Goal: Transaction & Acquisition: Obtain resource

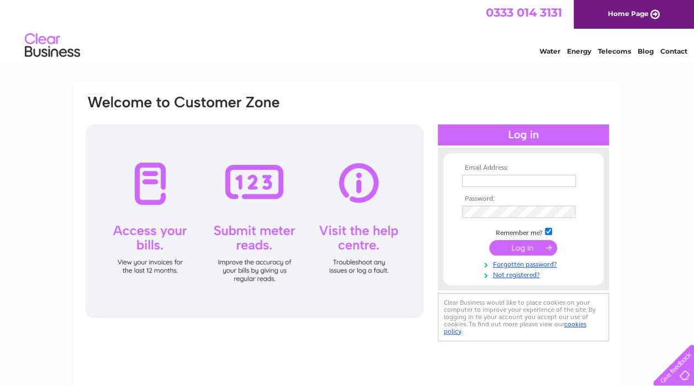
type input "gemma.farrar@cheekychimpsnursery.co.uk"
click at [532, 250] on input "submit" at bounding box center [523, 247] width 68 height 15
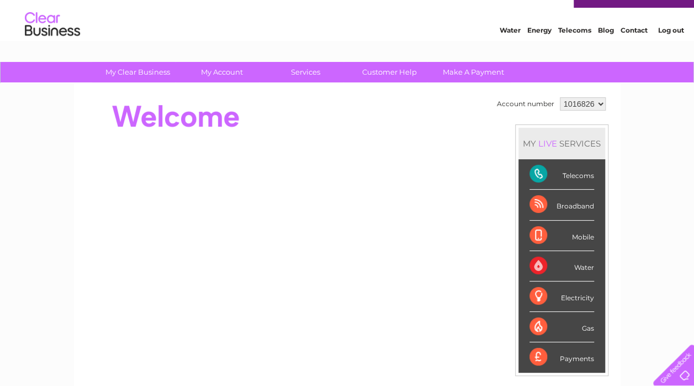
scroll to position [28, 0]
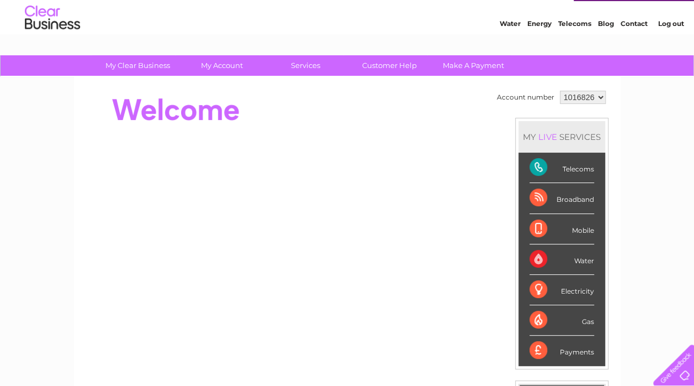
click at [538, 164] on div "Telecoms" at bounding box center [562, 167] width 65 height 30
click at [578, 170] on div "Telecoms" at bounding box center [562, 167] width 65 height 30
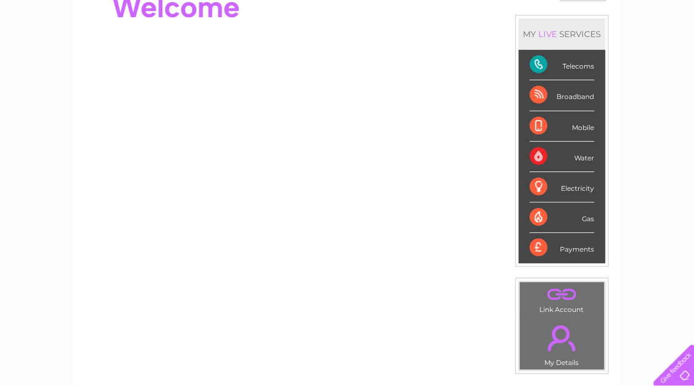
scroll to position [0, 0]
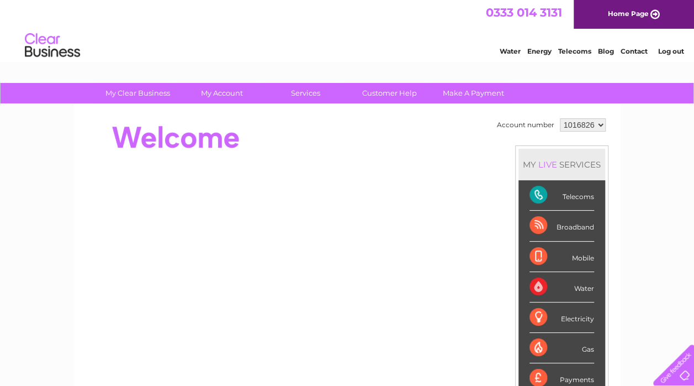
click at [570, 123] on select "1016826 1078840" at bounding box center [583, 124] width 46 height 13
click at [560, 118] on select "1016826 1078840" at bounding box center [583, 124] width 46 height 13
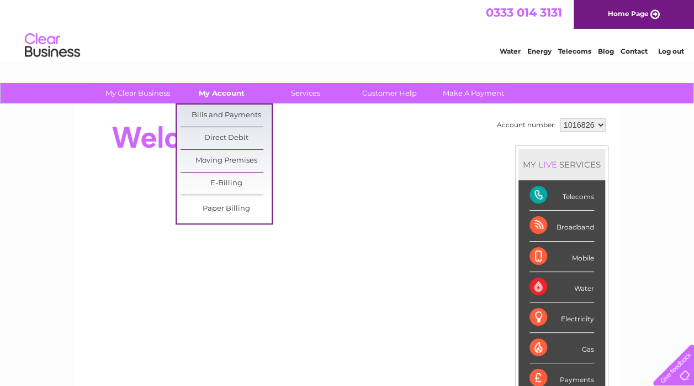
click at [222, 88] on link "My Account" at bounding box center [221, 93] width 91 height 20
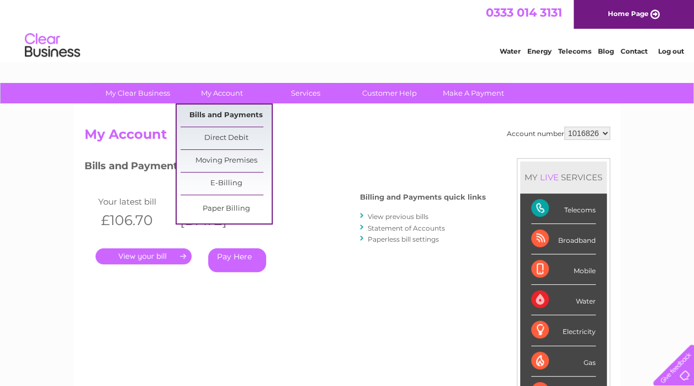
click at [201, 117] on link "Bills and Payments" at bounding box center [226, 115] width 91 height 22
click at [213, 141] on link "Direct Debit" at bounding box center [226, 138] width 91 height 22
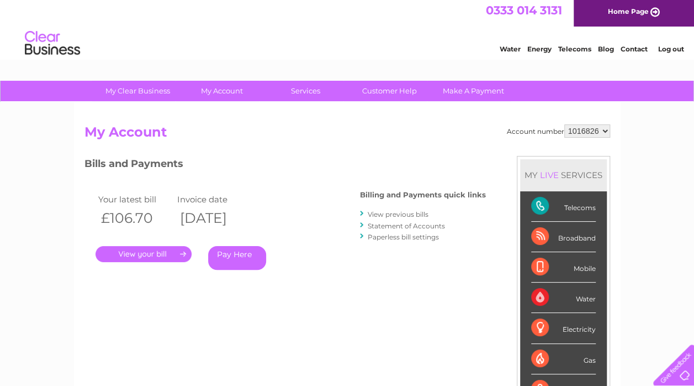
scroll to position [4, 0]
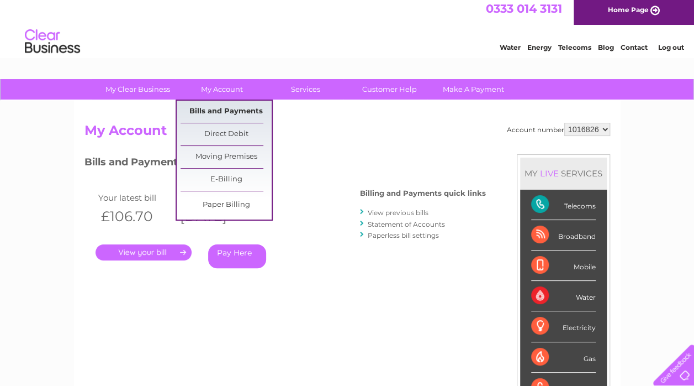
click at [189, 106] on link "Bills and Payments" at bounding box center [226, 112] width 91 height 22
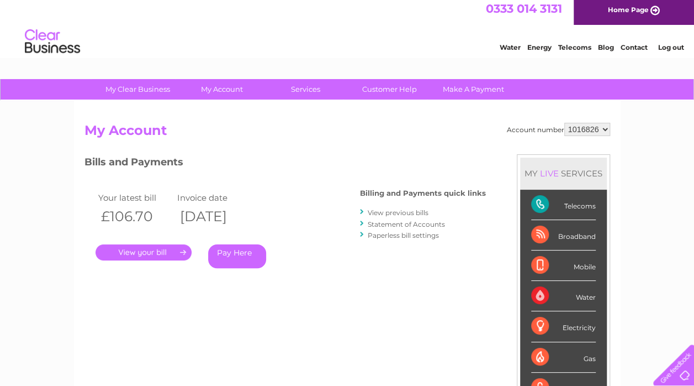
click at [149, 252] on link "." at bounding box center [144, 252] width 96 height 16
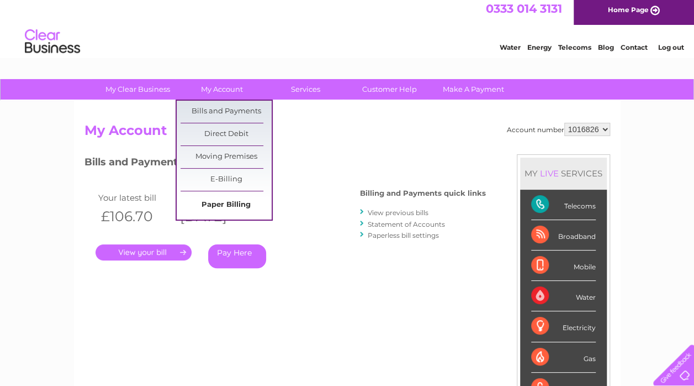
click at [240, 203] on link "Paper Billing" at bounding box center [226, 205] width 91 height 22
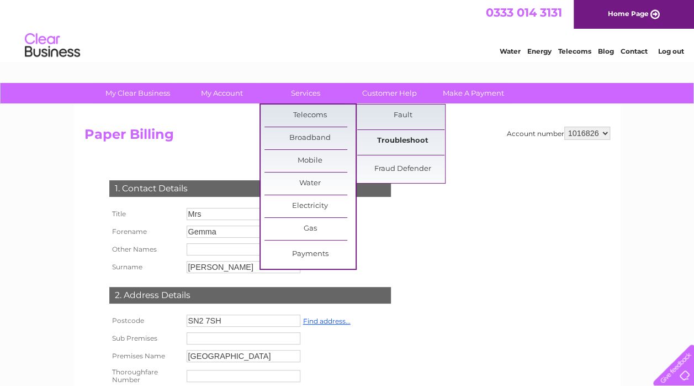
click at [379, 134] on link "Troubleshoot" at bounding box center [402, 141] width 91 height 22
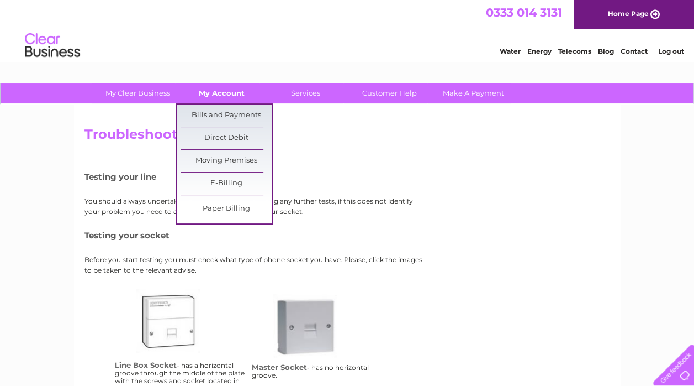
click at [234, 96] on link "My Account" at bounding box center [221, 93] width 91 height 20
click at [223, 113] on link "Bills and Payments" at bounding box center [226, 115] width 91 height 22
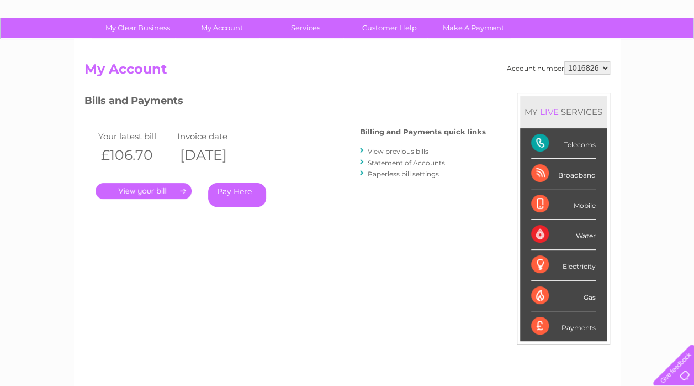
scroll to position [63, 0]
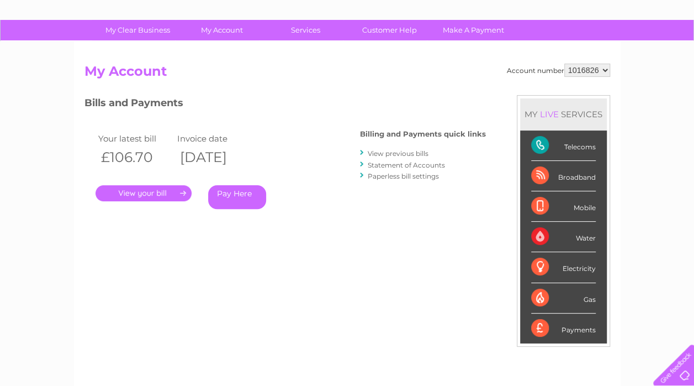
click at [588, 66] on select "1016826 1078840" at bounding box center [588, 70] width 46 height 13
select select "1078840"
click at [565, 64] on select "1016826 1078840" at bounding box center [588, 70] width 46 height 13
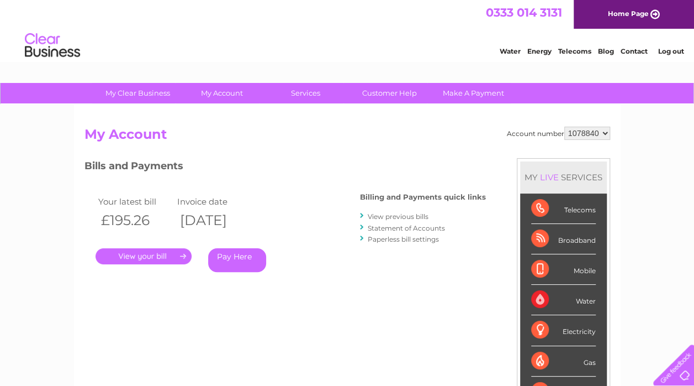
click at [592, 131] on select "1016826 1078840" at bounding box center [588, 132] width 46 height 13
select select "1016826"
click at [565, 126] on select "1016826 1078840" at bounding box center [588, 132] width 46 height 13
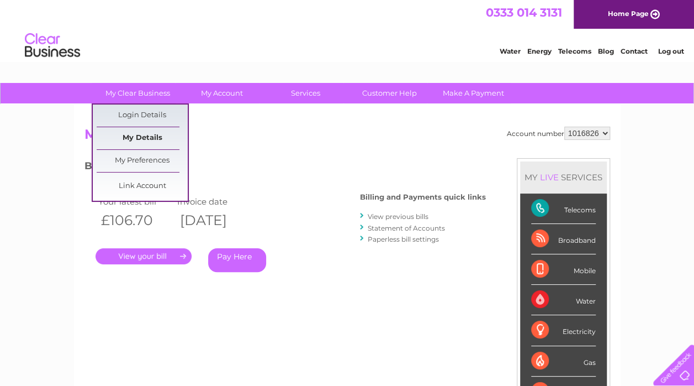
click at [136, 138] on link "My Details" at bounding box center [142, 138] width 91 height 22
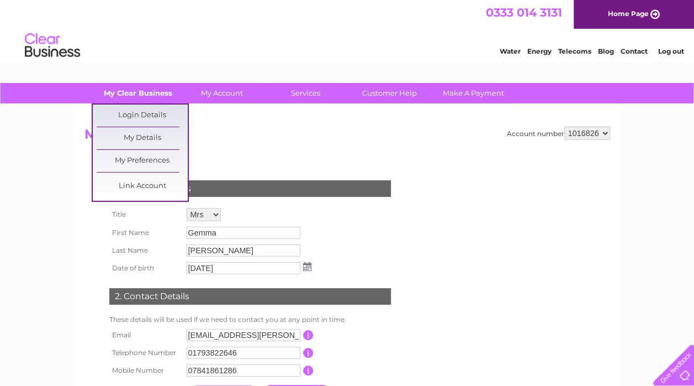
click at [147, 85] on link "My Clear Business" at bounding box center [137, 93] width 91 height 20
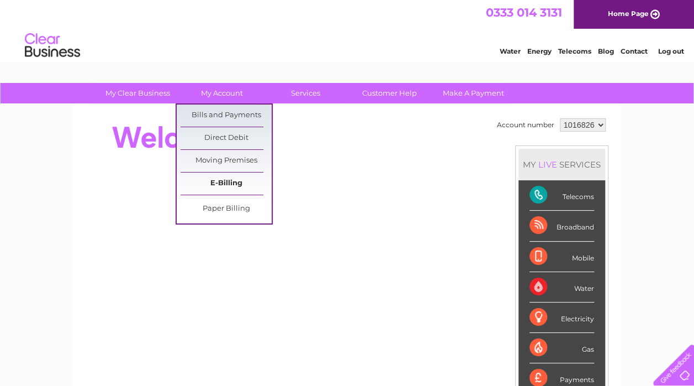
click at [212, 188] on link "E-Billing" at bounding box center [226, 183] width 91 height 22
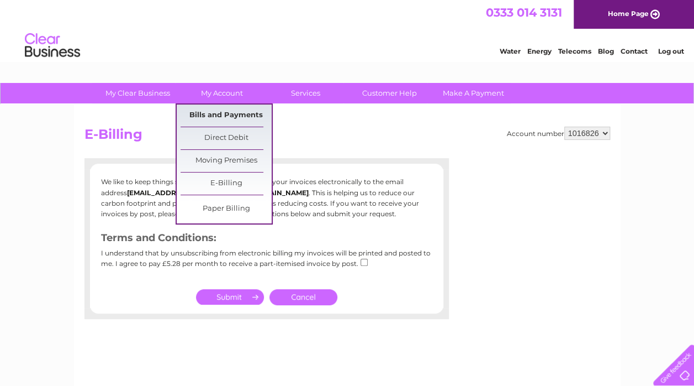
click at [225, 114] on link "Bills and Payments" at bounding box center [226, 115] width 91 height 22
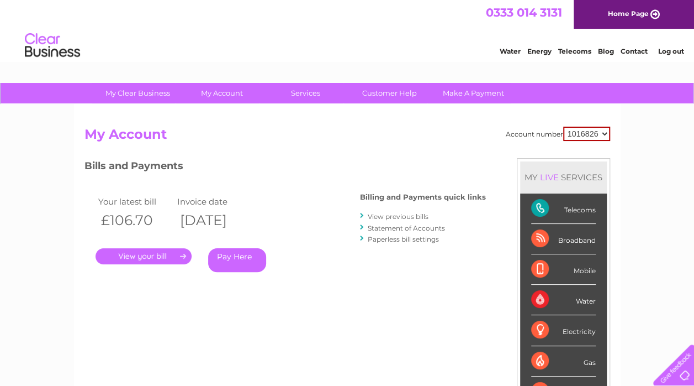
click at [410, 217] on link "View previous bills" at bounding box center [398, 216] width 61 height 8
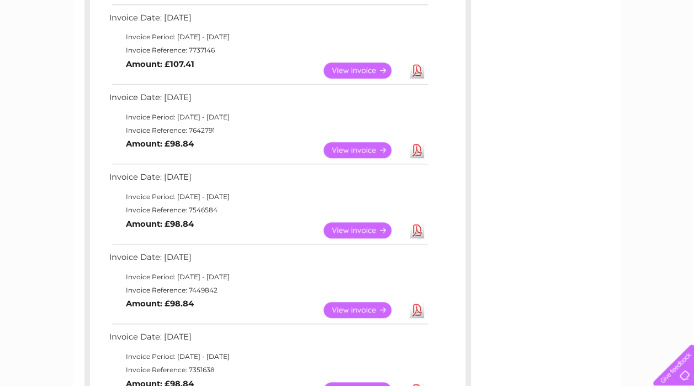
scroll to position [419, 0]
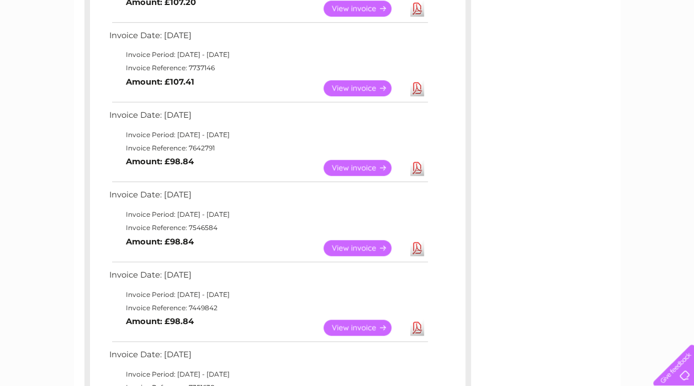
click at [363, 164] on link "View" at bounding box center [364, 168] width 81 height 16
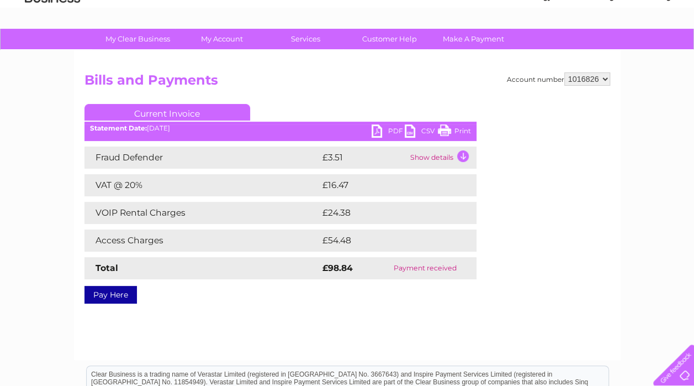
scroll to position [56, 0]
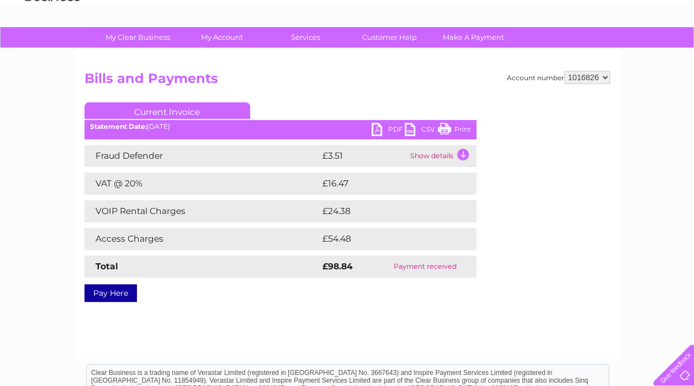
click at [389, 126] on link "PDF" at bounding box center [388, 131] width 33 height 16
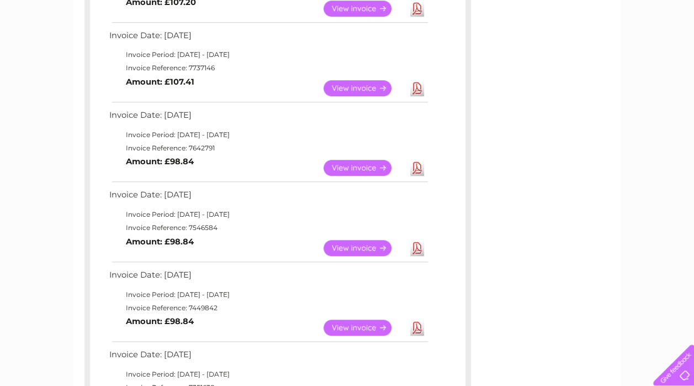
click at [360, 251] on link "View" at bounding box center [364, 248] width 81 height 16
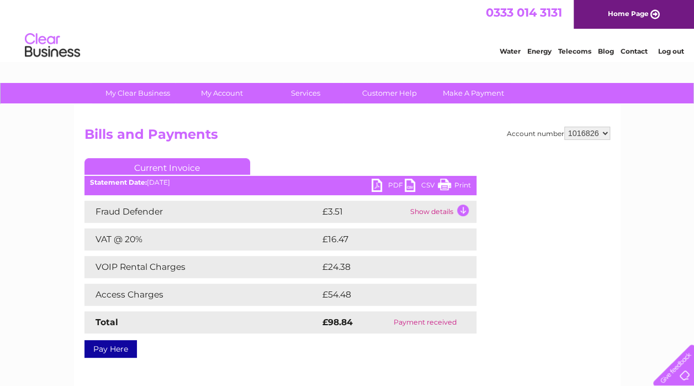
click at [396, 184] on link "PDF" at bounding box center [388, 186] width 33 height 16
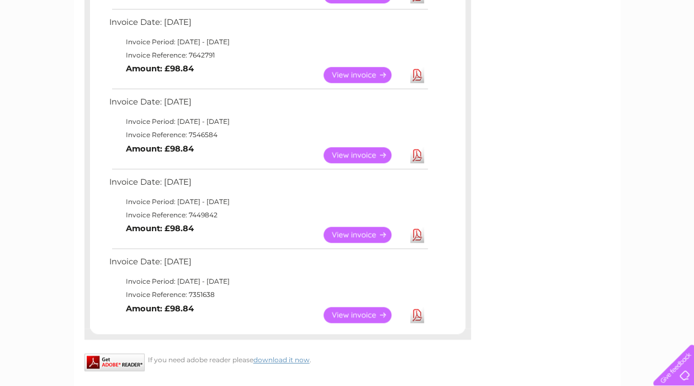
scroll to position [514, 0]
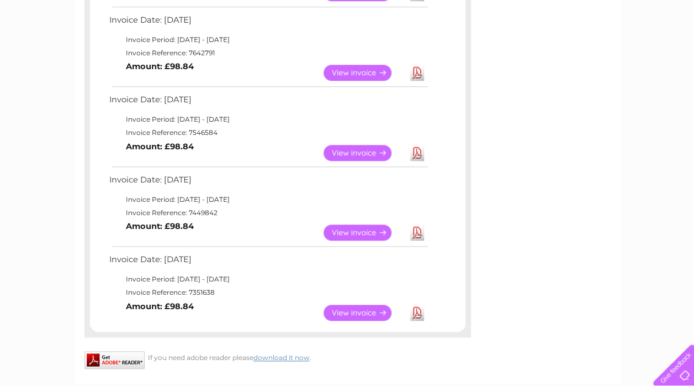
click at [343, 228] on link "View" at bounding box center [364, 232] width 81 height 16
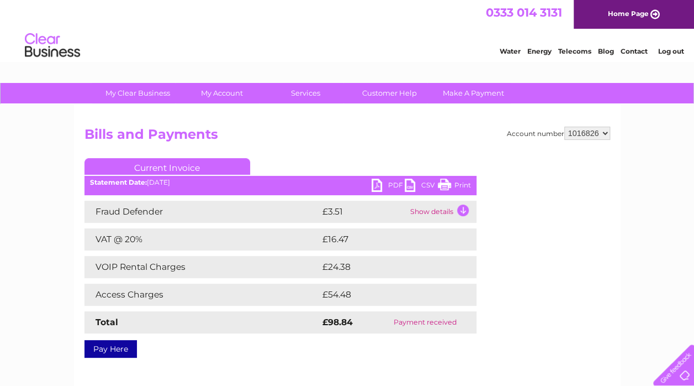
click at [389, 183] on link "PDF" at bounding box center [388, 186] width 33 height 16
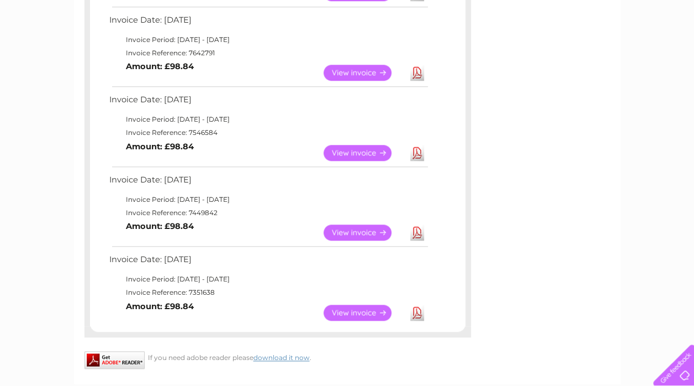
click at [362, 312] on link "View" at bounding box center [364, 312] width 81 height 16
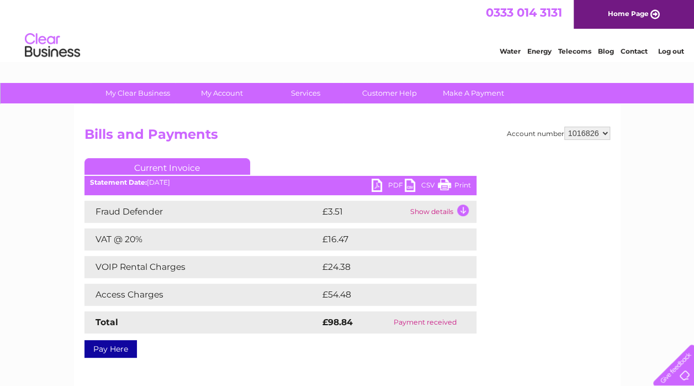
click at [393, 182] on link "PDF" at bounding box center [388, 186] width 33 height 16
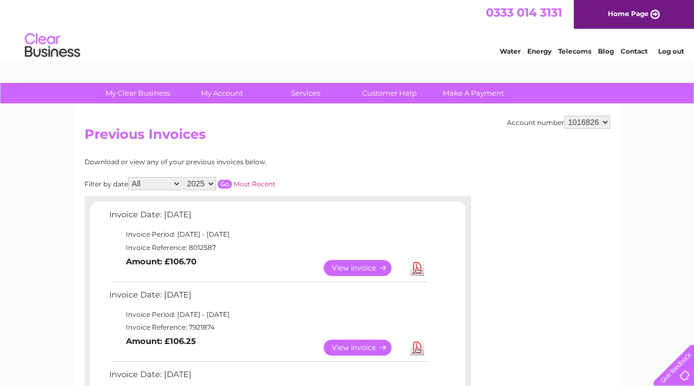
click at [208, 181] on select "2025 2024 2023 2022" at bounding box center [199, 183] width 33 height 13
select select "2024"
click at [184, 177] on select "2025 2024 2023 2022" at bounding box center [199, 183] width 33 height 13
click at [223, 184] on input "button" at bounding box center [225, 184] width 14 height 9
click at [366, 265] on link "View" at bounding box center [364, 268] width 81 height 16
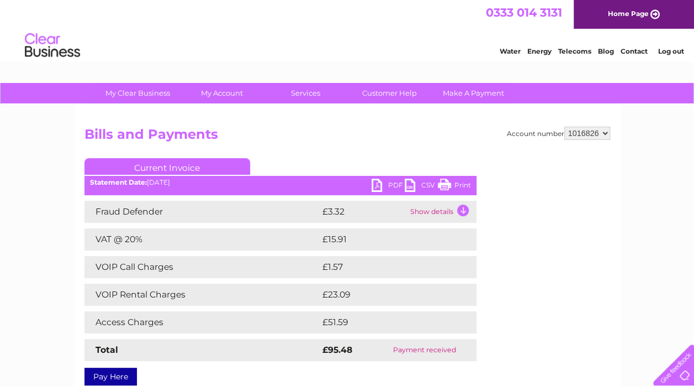
scroll to position [119, 0]
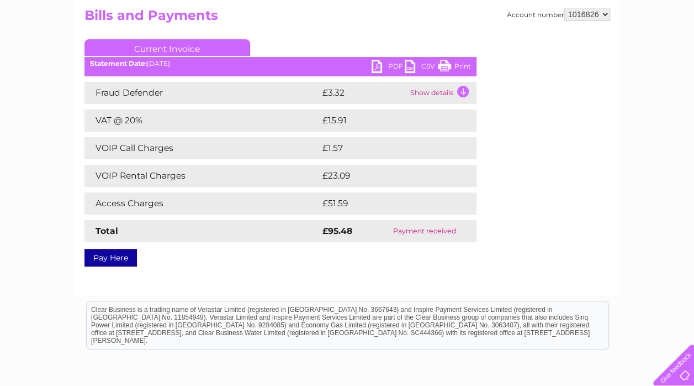
click at [391, 66] on link "PDF" at bounding box center [388, 68] width 33 height 16
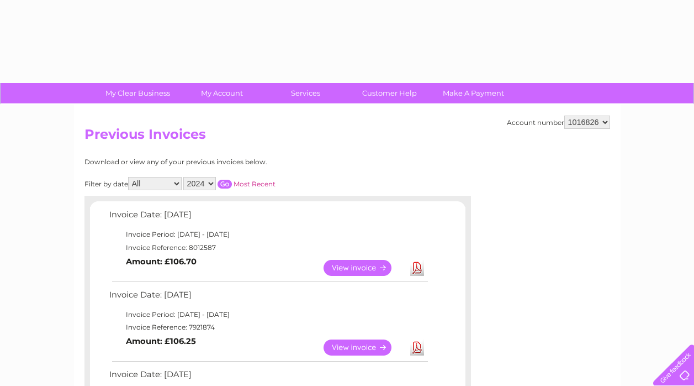
select select "2024"
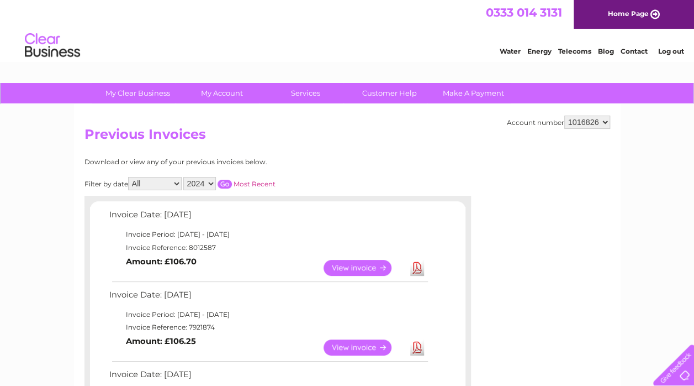
drag, startPoint x: 702, startPoint y: 72, endPoint x: 692, endPoint y: 22, distance: 51.2
click at [226, 183] on input "button" at bounding box center [225, 184] width 14 height 9
click at [354, 348] on link "View" at bounding box center [364, 347] width 81 height 16
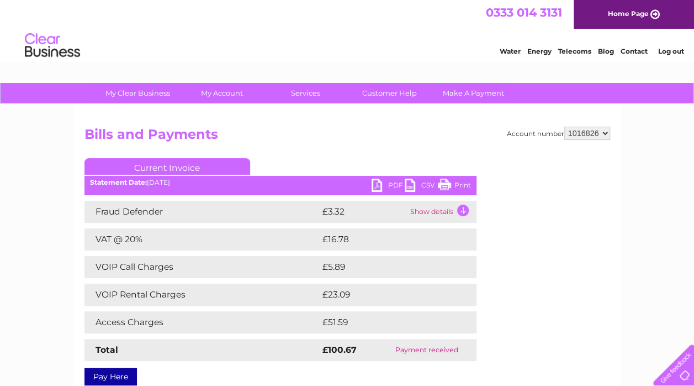
click at [399, 184] on link "PDF" at bounding box center [388, 186] width 33 height 16
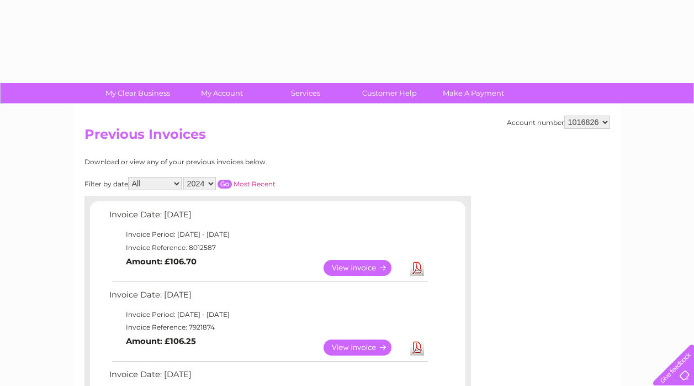
select select "2024"
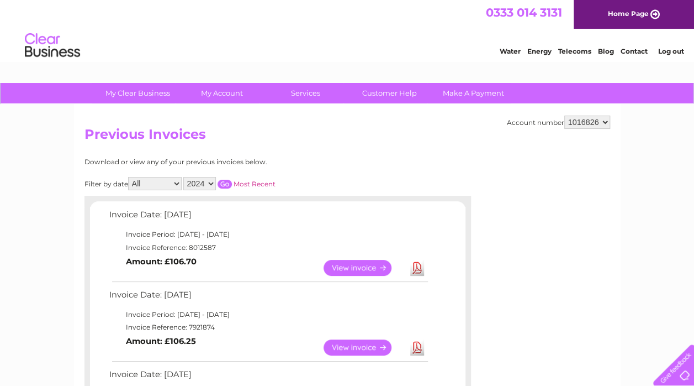
click at [229, 181] on input "button" at bounding box center [225, 184] width 14 height 9
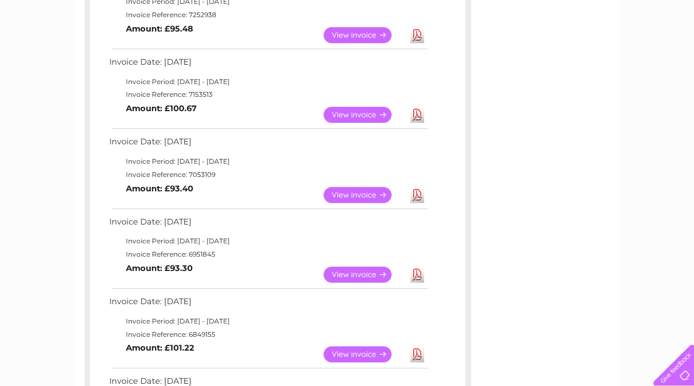
scroll to position [235, 0]
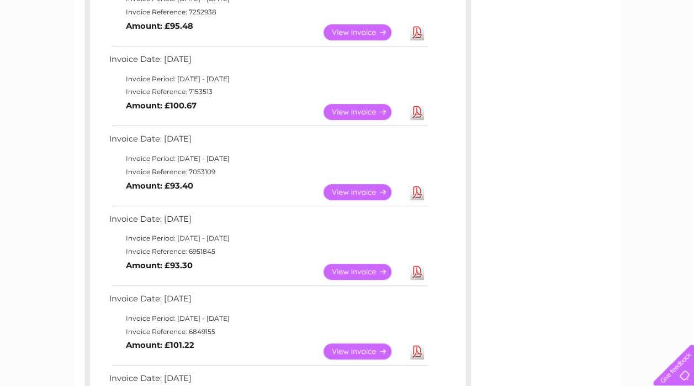
click at [341, 189] on link "View" at bounding box center [364, 192] width 81 height 16
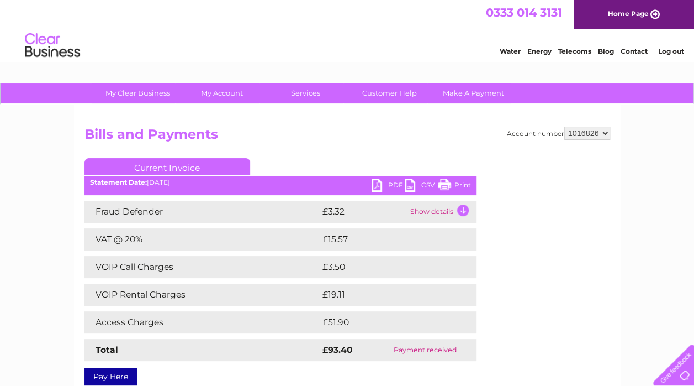
click at [388, 186] on link "PDF" at bounding box center [388, 186] width 33 height 16
click at [384, 186] on link "PDF" at bounding box center [388, 186] width 33 height 16
click at [688, 121] on div "My Clear Business Login Details My Details My Preferences Link Account My Accou…" at bounding box center [347, 343] width 694 height 520
click at [383, 185] on link "PDF" at bounding box center [388, 186] width 33 height 16
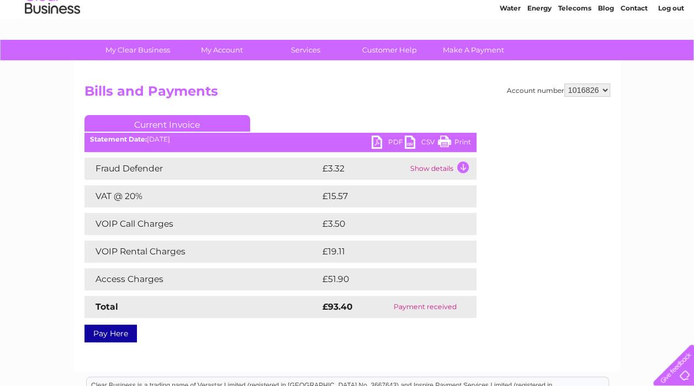
scroll to position [41, 0]
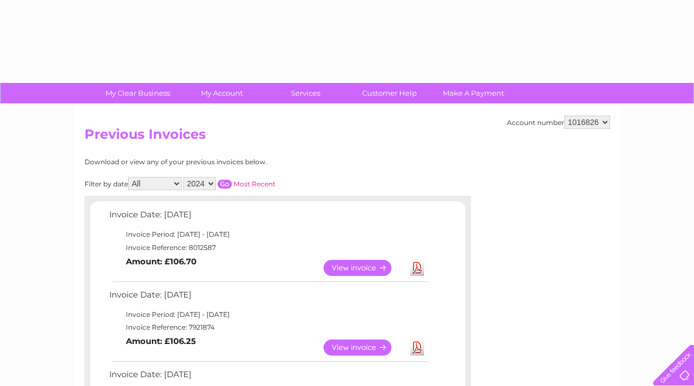
select select "2024"
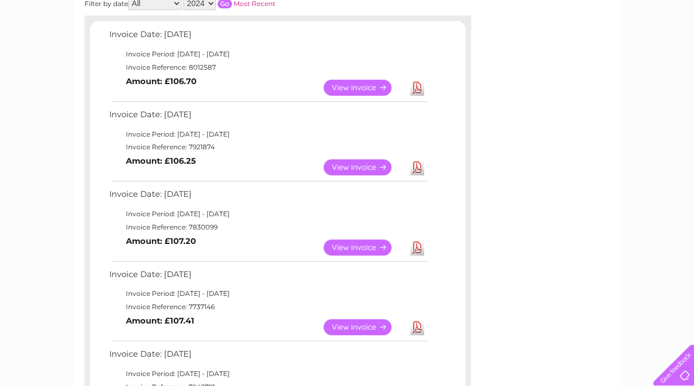
scroll to position [172, 0]
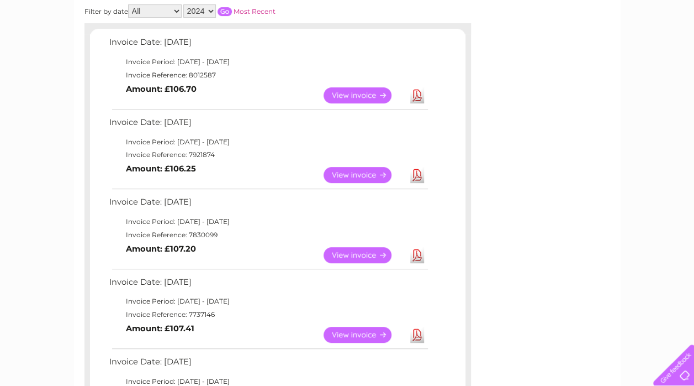
click at [226, 11] on input "button" at bounding box center [225, 11] width 14 height 9
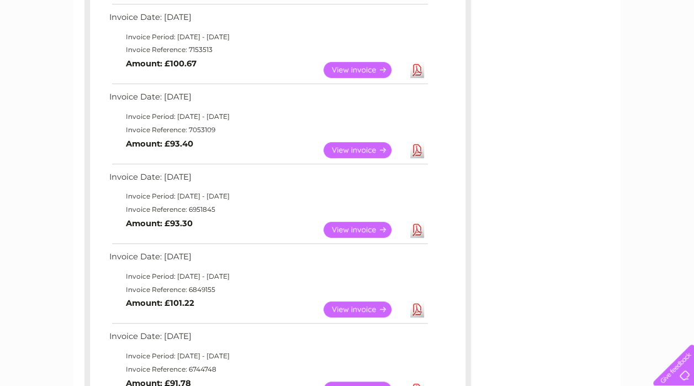
scroll to position [280, 0]
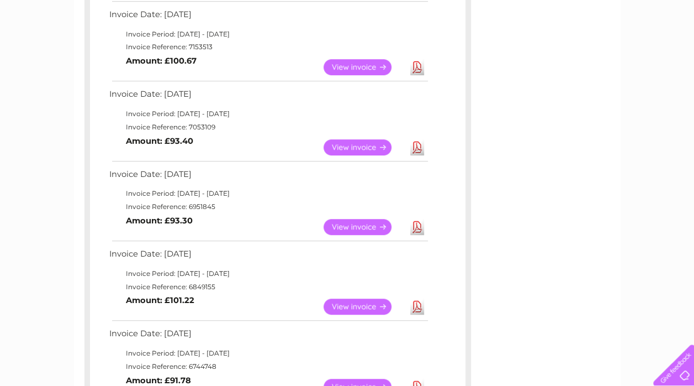
click at [366, 224] on link "View" at bounding box center [364, 227] width 81 height 16
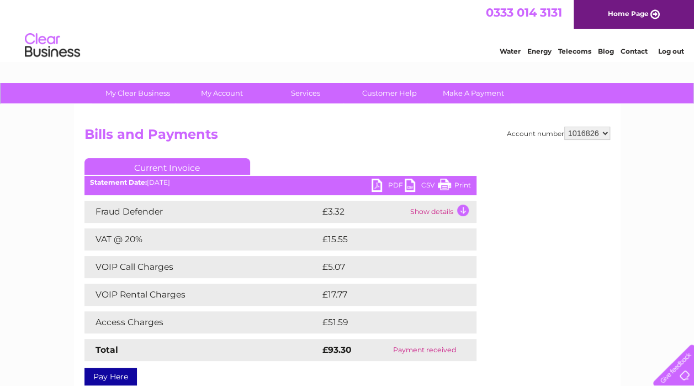
click at [387, 184] on link "PDF" at bounding box center [388, 186] width 33 height 16
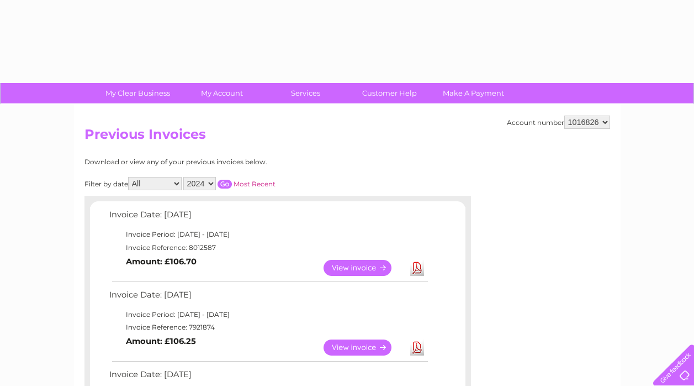
select select "2024"
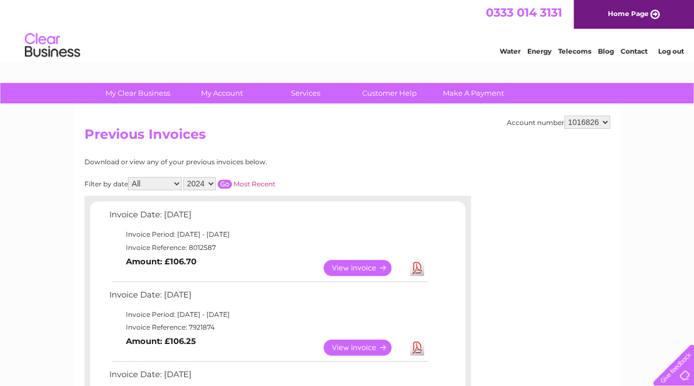
click at [225, 180] on input "button" at bounding box center [225, 184] width 14 height 9
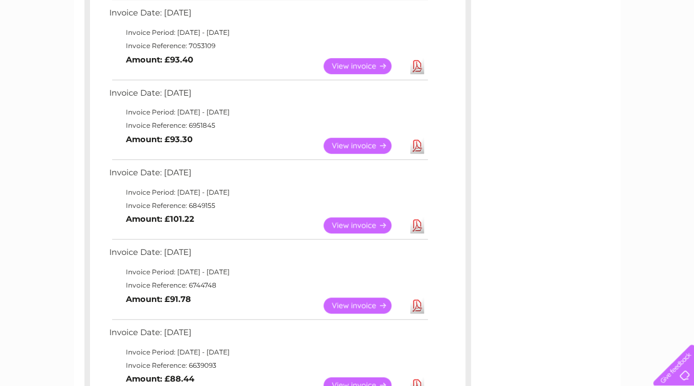
scroll to position [367, 0]
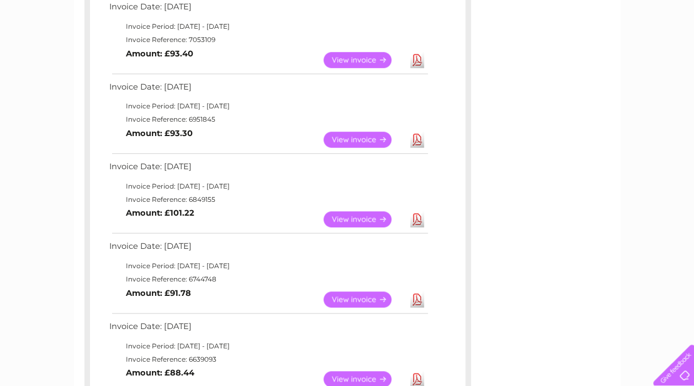
click at [370, 223] on link "View" at bounding box center [364, 219] width 81 height 16
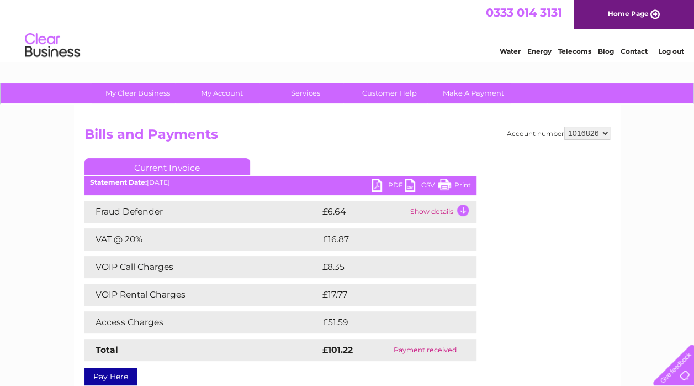
click at [383, 188] on link "PDF" at bounding box center [388, 186] width 33 height 16
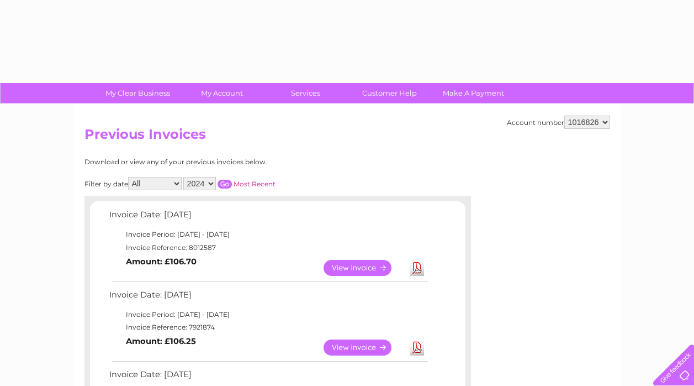
select select "2024"
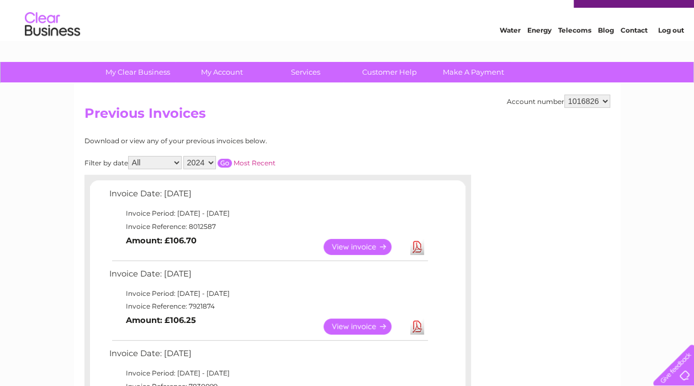
scroll to position [4, 0]
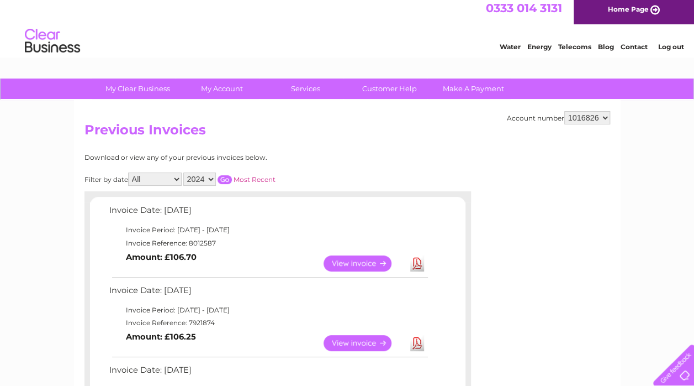
click at [224, 180] on input "button" at bounding box center [225, 179] width 14 height 9
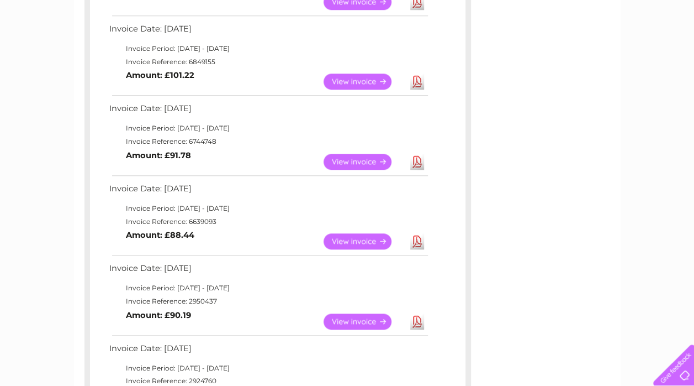
scroll to position [509, 0]
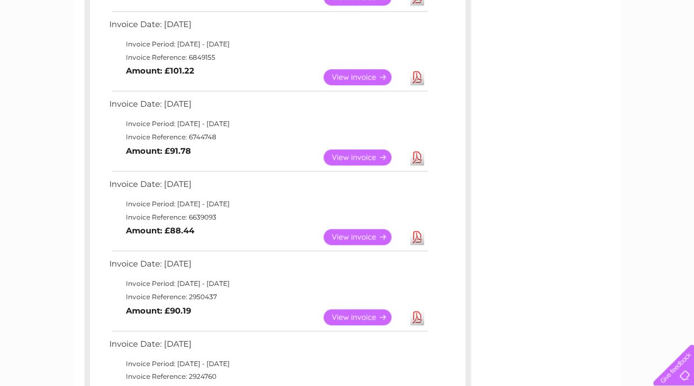
click at [350, 158] on link "View" at bounding box center [364, 157] width 81 height 16
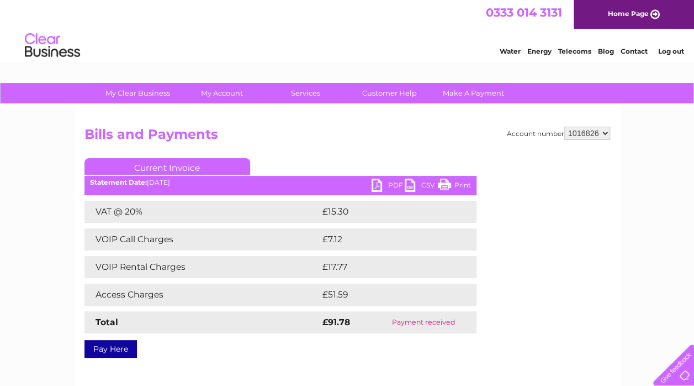
click at [396, 182] on link "PDF" at bounding box center [388, 186] width 33 height 16
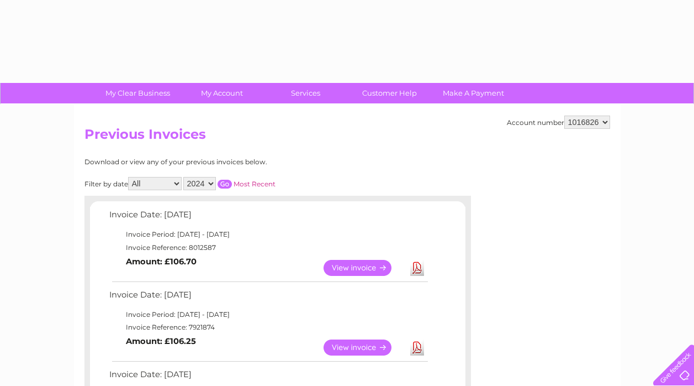
select select "2024"
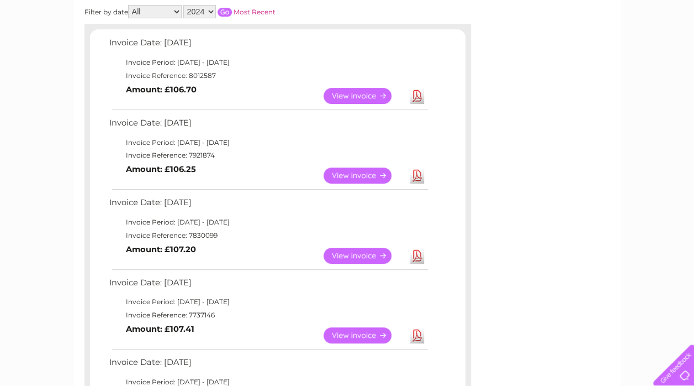
scroll to position [60, 0]
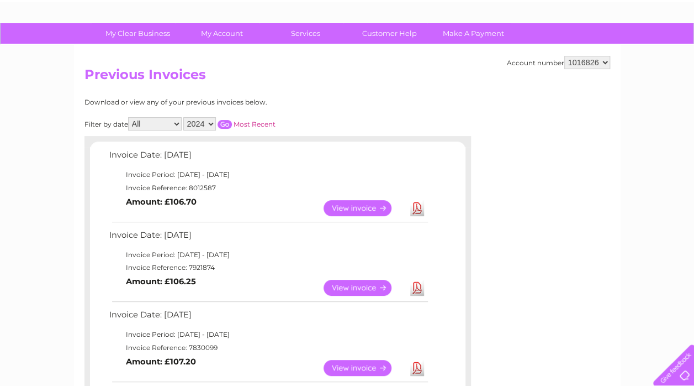
click at [226, 121] on input "button" at bounding box center [225, 124] width 14 height 9
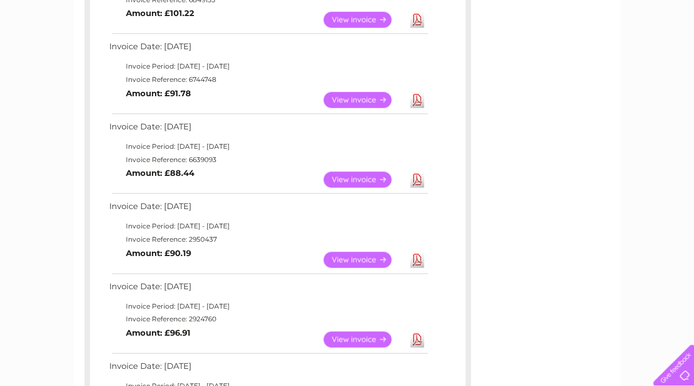
scroll to position [566, 0]
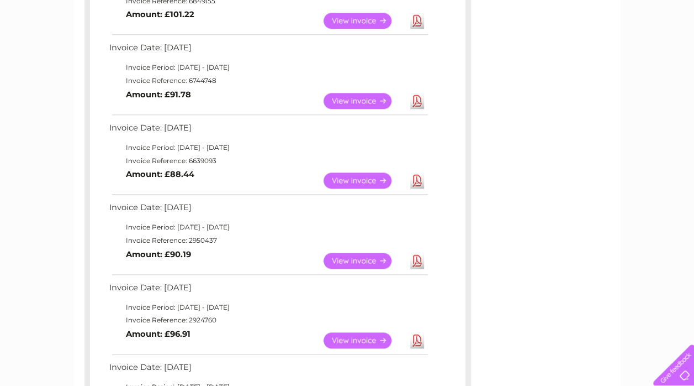
click at [367, 179] on link "View" at bounding box center [364, 180] width 81 height 16
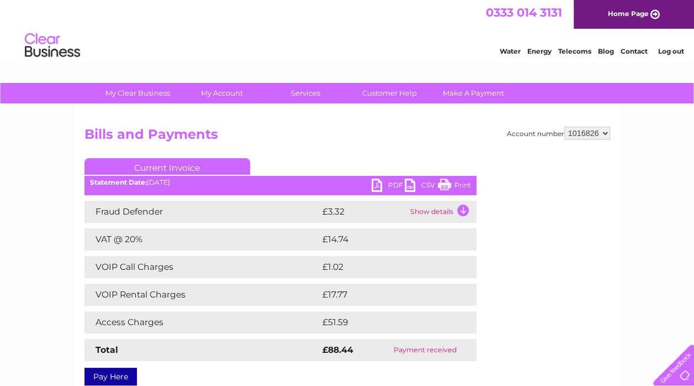
click at [397, 186] on link "PDF" at bounding box center [388, 186] width 33 height 16
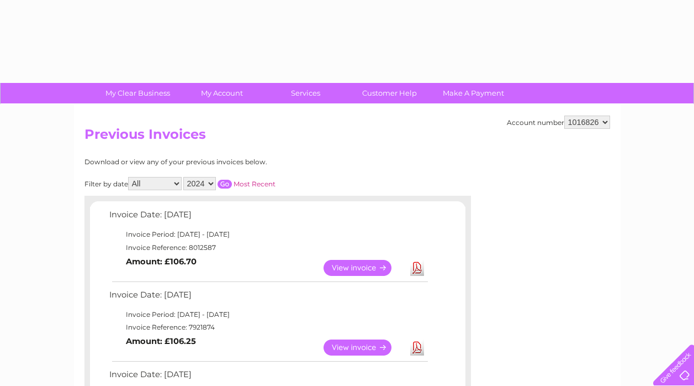
select select "2024"
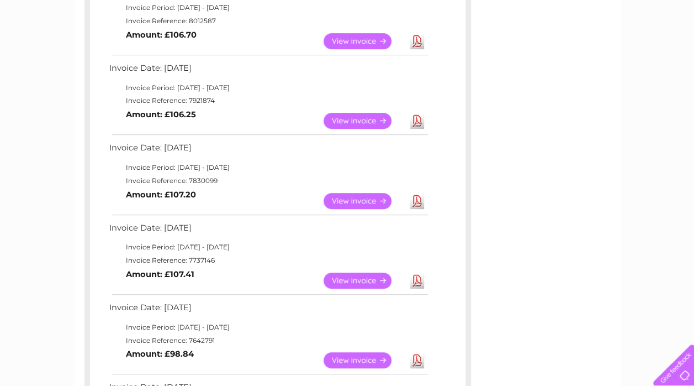
scroll to position [3, 0]
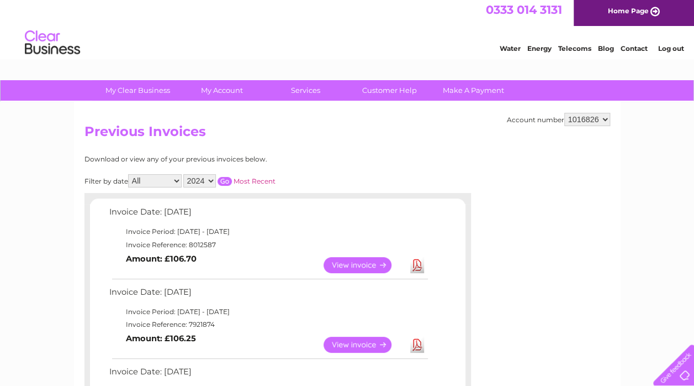
click at [254, 181] on link "Most Recent" at bounding box center [255, 181] width 42 height 8
click at [229, 177] on input "button" at bounding box center [225, 181] width 14 height 9
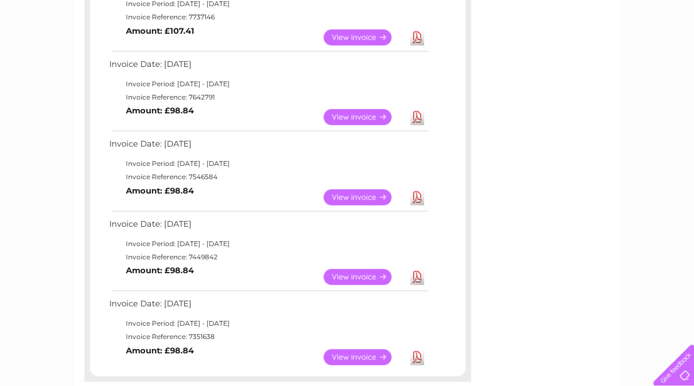
scroll to position [437, 0]
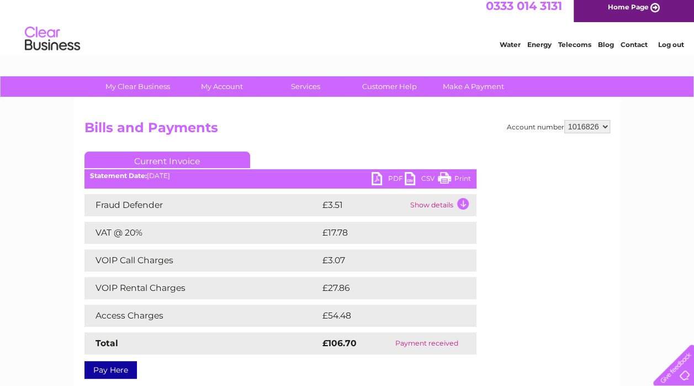
scroll to position [16, 0]
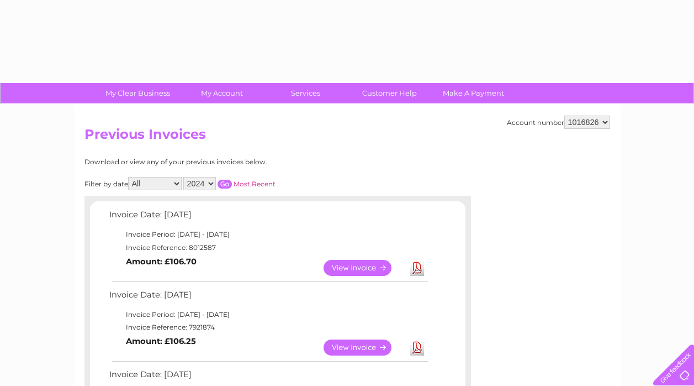
select select "2024"
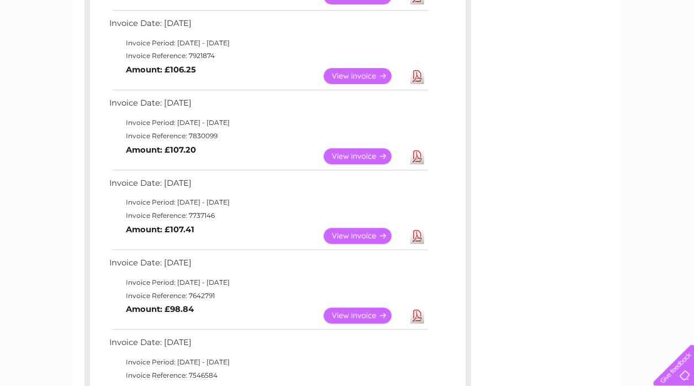
scroll to position [256, 0]
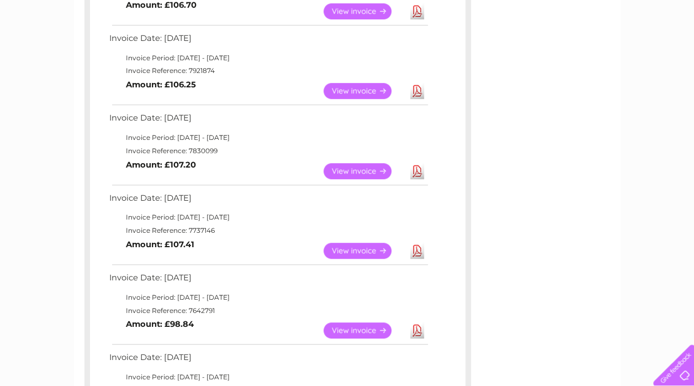
click at [363, 250] on link "View" at bounding box center [364, 250] width 81 height 16
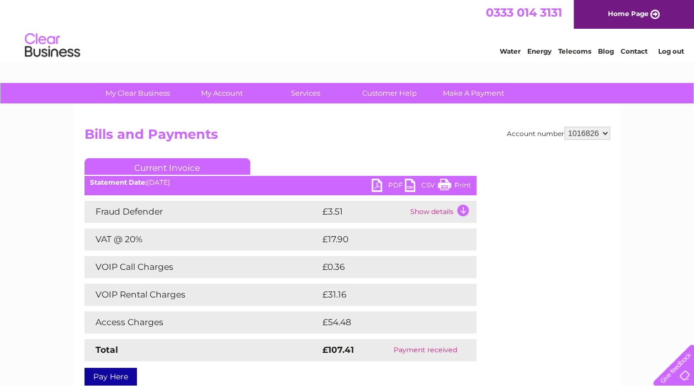
click at [386, 187] on link "PDF" at bounding box center [388, 186] width 33 height 16
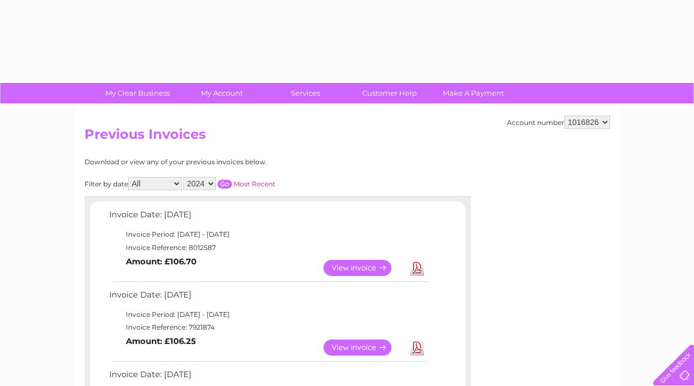
select select "2024"
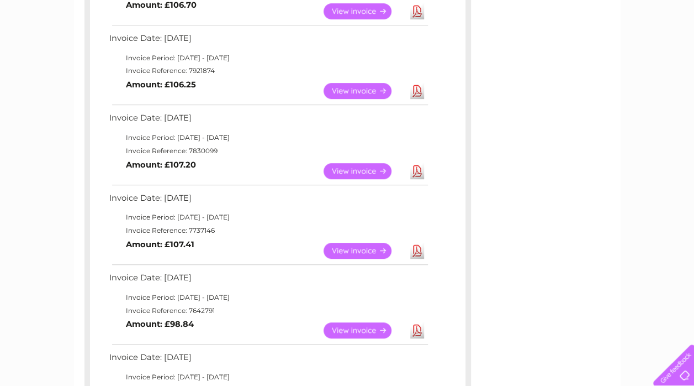
click at [346, 330] on link "View" at bounding box center [364, 330] width 81 height 16
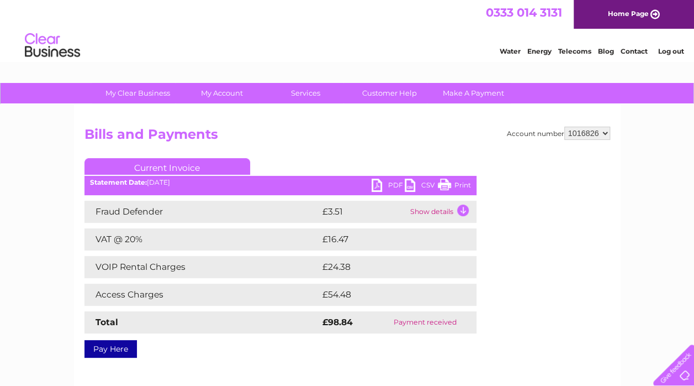
click at [389, 183] on link "PDF" at bounding box center [388, 186] width 33 height 16
